Goal: Complete application form

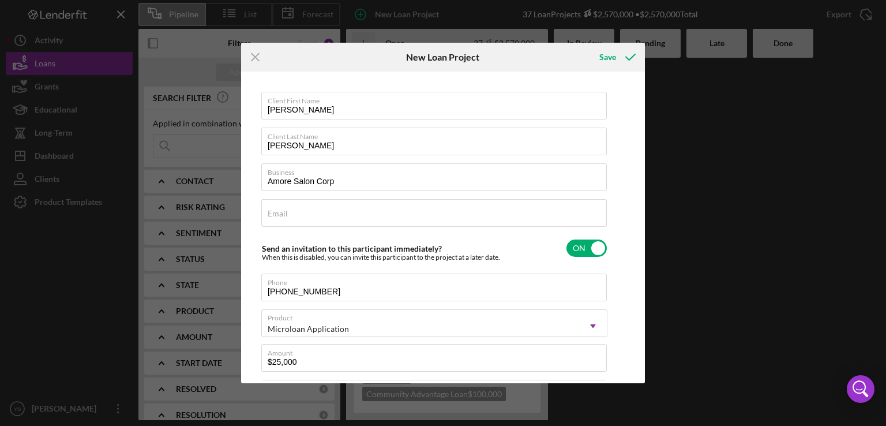
scroll to position [83, 0]
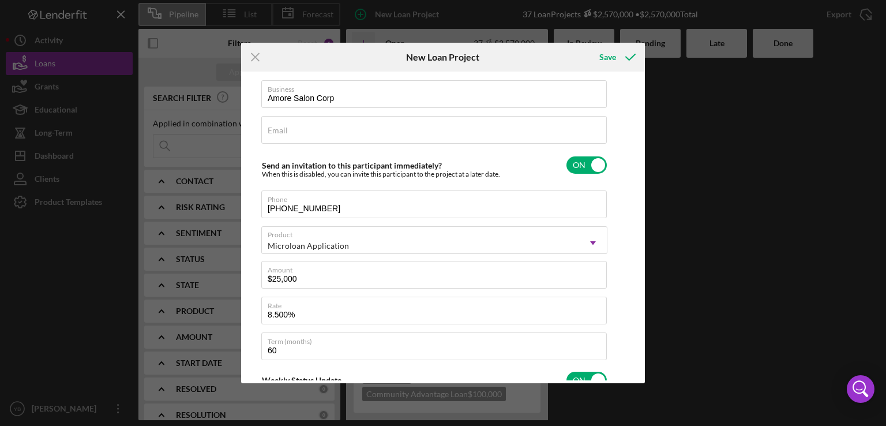
drag, startPoint x: 641, startPoint y: 261, endPoint x: 639, endPoint y: 269, distance: 8.4
click at [639, 269] on div "Client First Name [PERSON_NAME] Client Last Name [PERSON_NAME] Business Amore S…" at bounding box center [443, 227] width 398 height 306
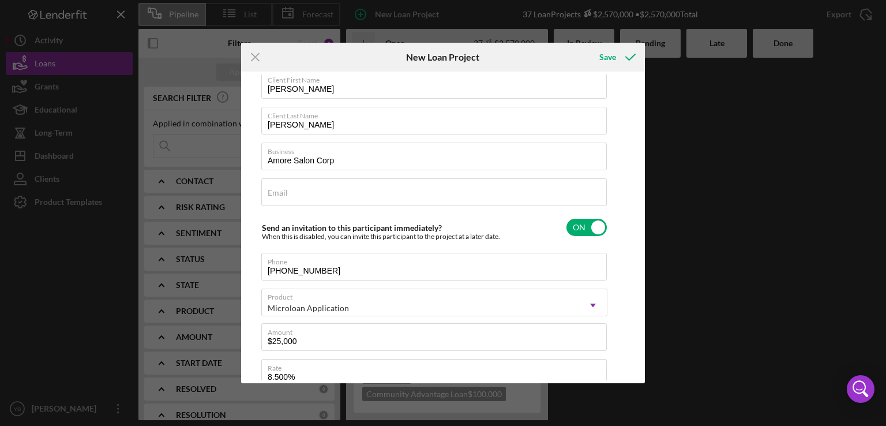
scroll to position [0, 0]
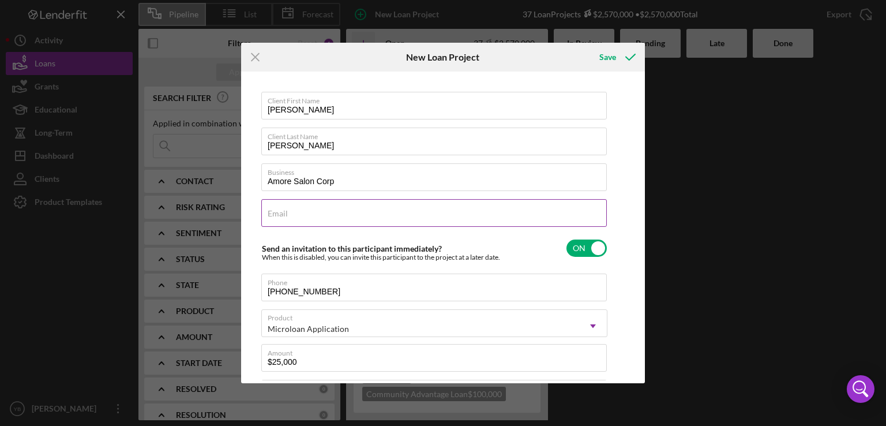
click at [279, 216] on label "Email" at bounding box center [278, 213] width 20 height 9
click at [279, 216] on input "Email" at bounding box center [434, 213] width 346 height 28
paste input "[EMAIL_ADDRESS][DOMAIN_NAME]"
type input "[EMAIL_ADDRESS][DOMAIN_NAME]"
drag, startPoint x: 352, startPoint y: 212, endPoint x: 267, endPoint y: 213, distance: 85.4
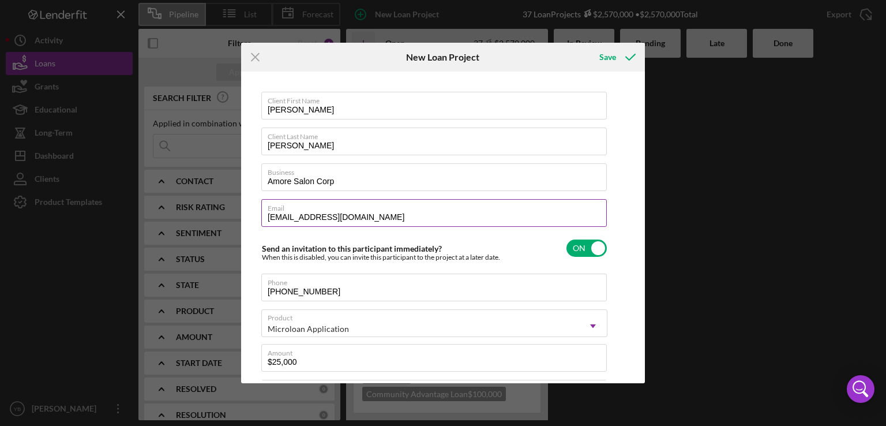
click at [267, 213] on input "[EMAIL_ADDRESS][DOMAIN_NAME]" at bounding box center [434, 213] width 346 height 28
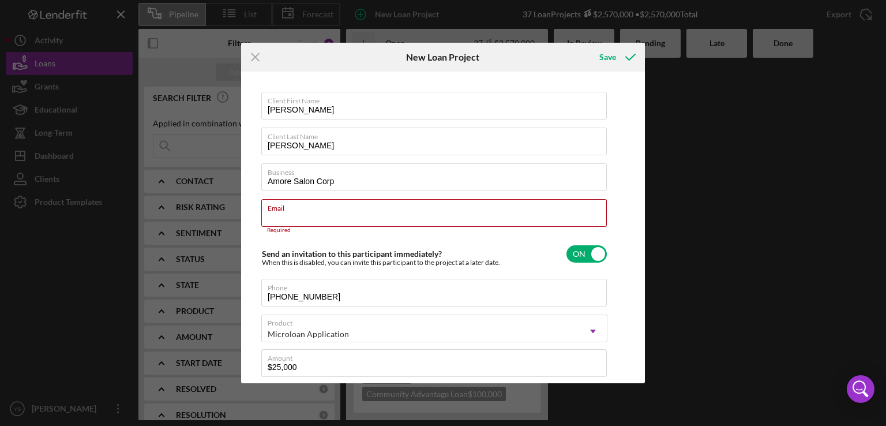
paste input "[EMAIL_ADDRESS][DOMAIN_NAME]"
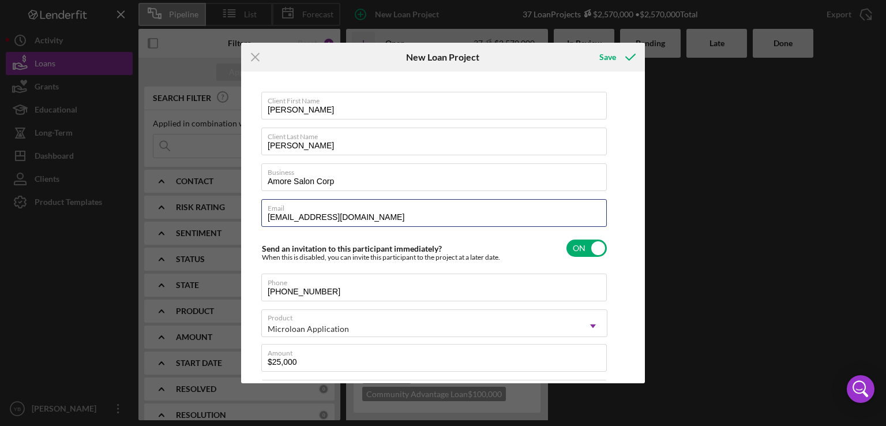
type input "[EMAIL_ADDRESS][DOMAIN_NAME]"
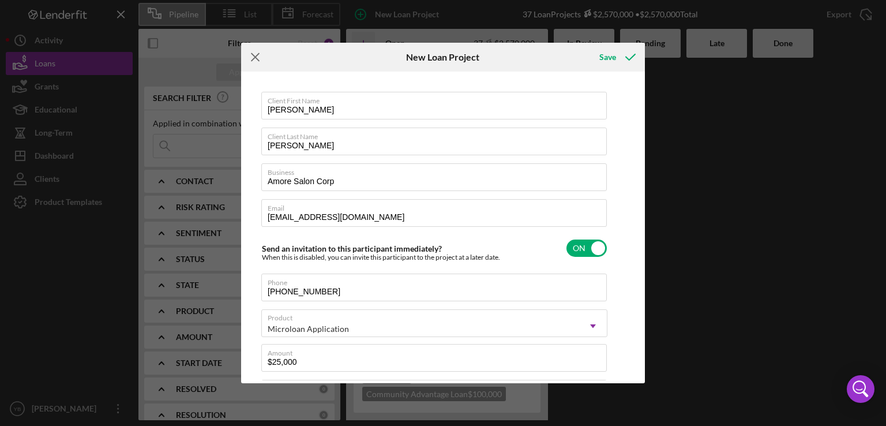
click at [253, 61] on icon "Icon/Menu Close" at bounding box center [255, 57] width 29 height 29
